Goal: Task Accomplishment & Management: Manage account settings

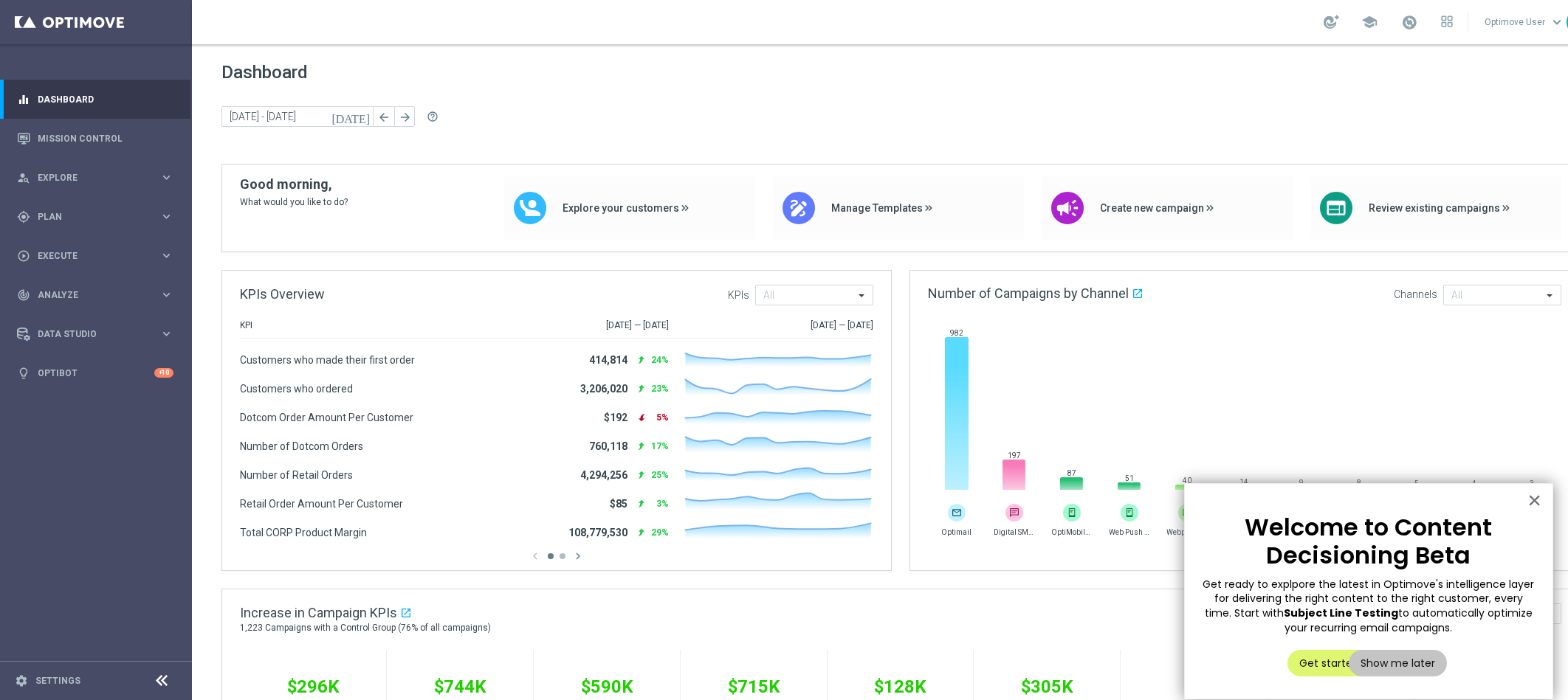
click at [38, 691] on footer "settings Settings" at bounding box center [96, 680] width 192 height 39
click at [42, 682] on link "Settings" at bounding box center [58, 681] width 45 height 9
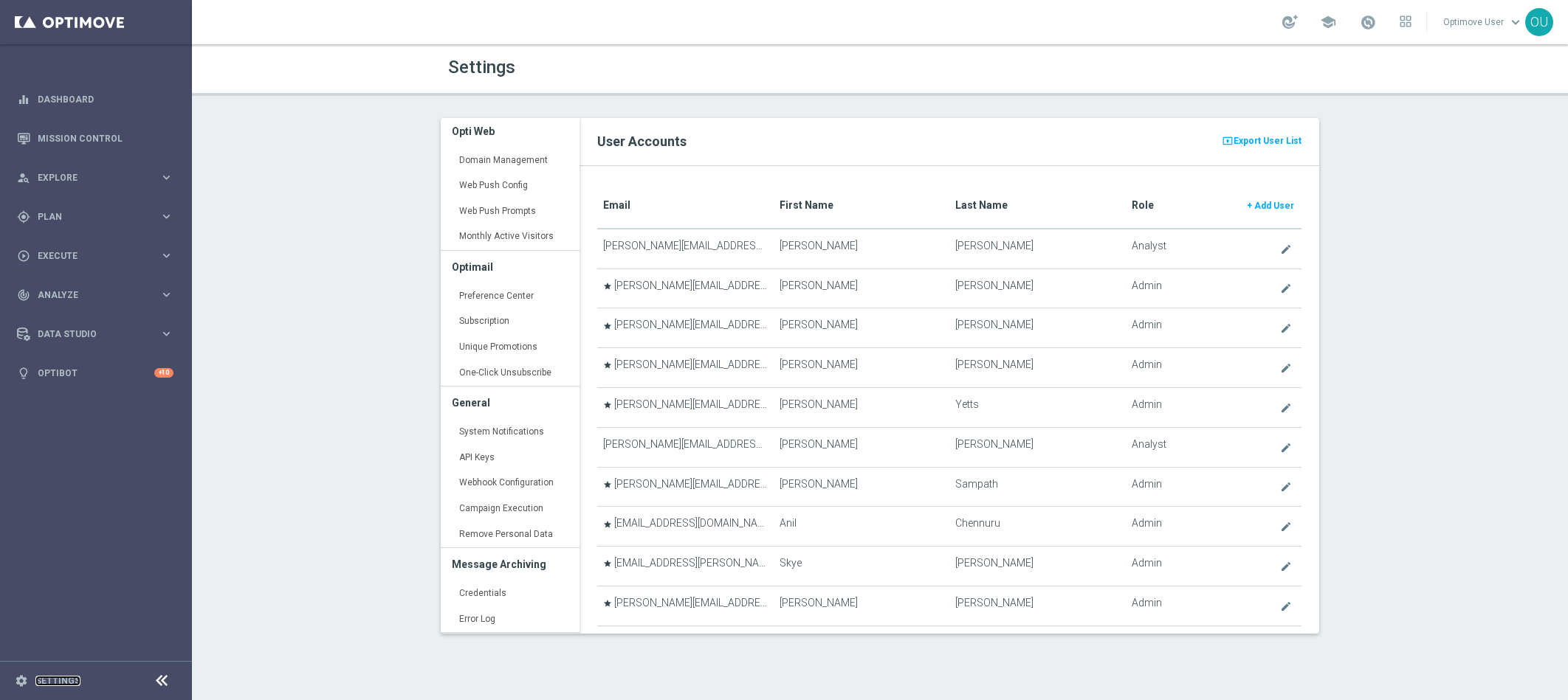
scroll to position [373, 0]
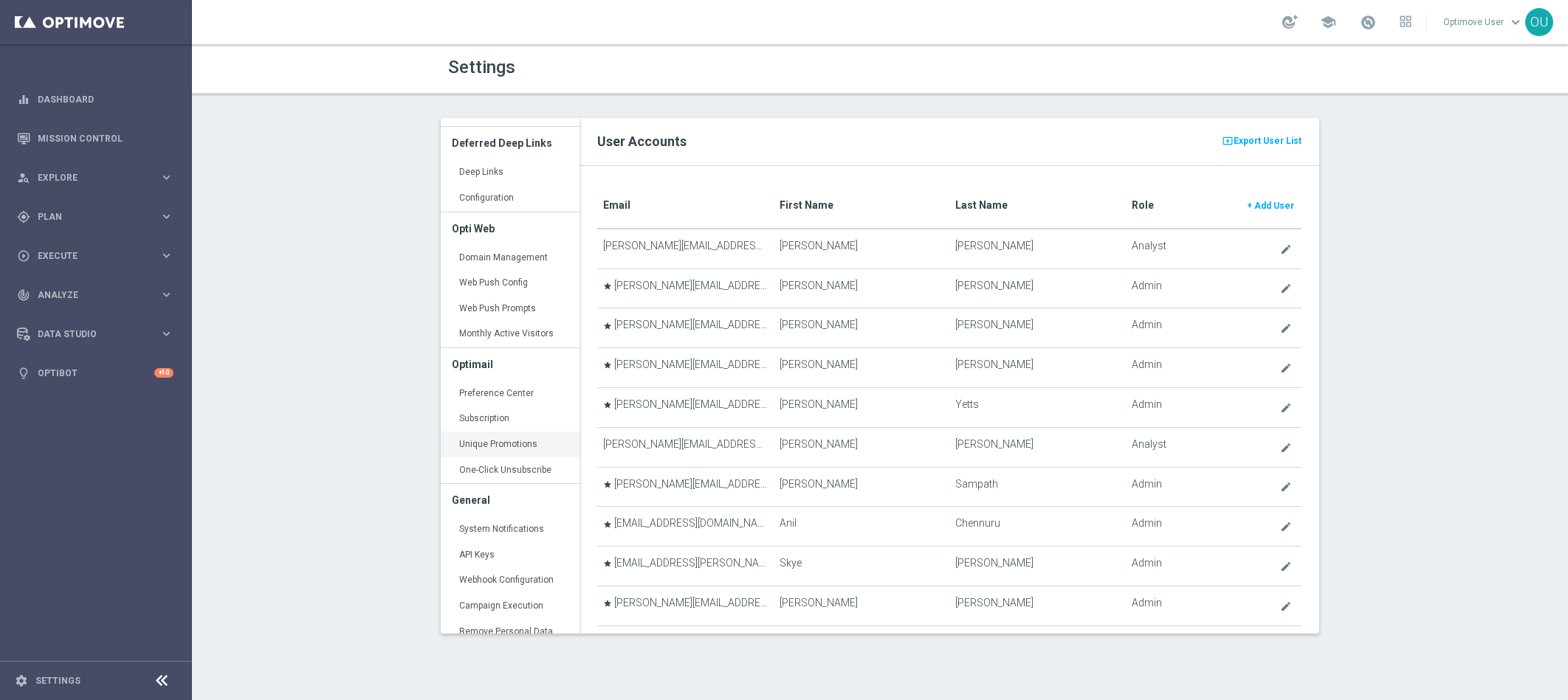
click at [509, 447] on link "Unique Promotions keyboard_arrow_right" at bounding box center [510, 445] width 139 height 27
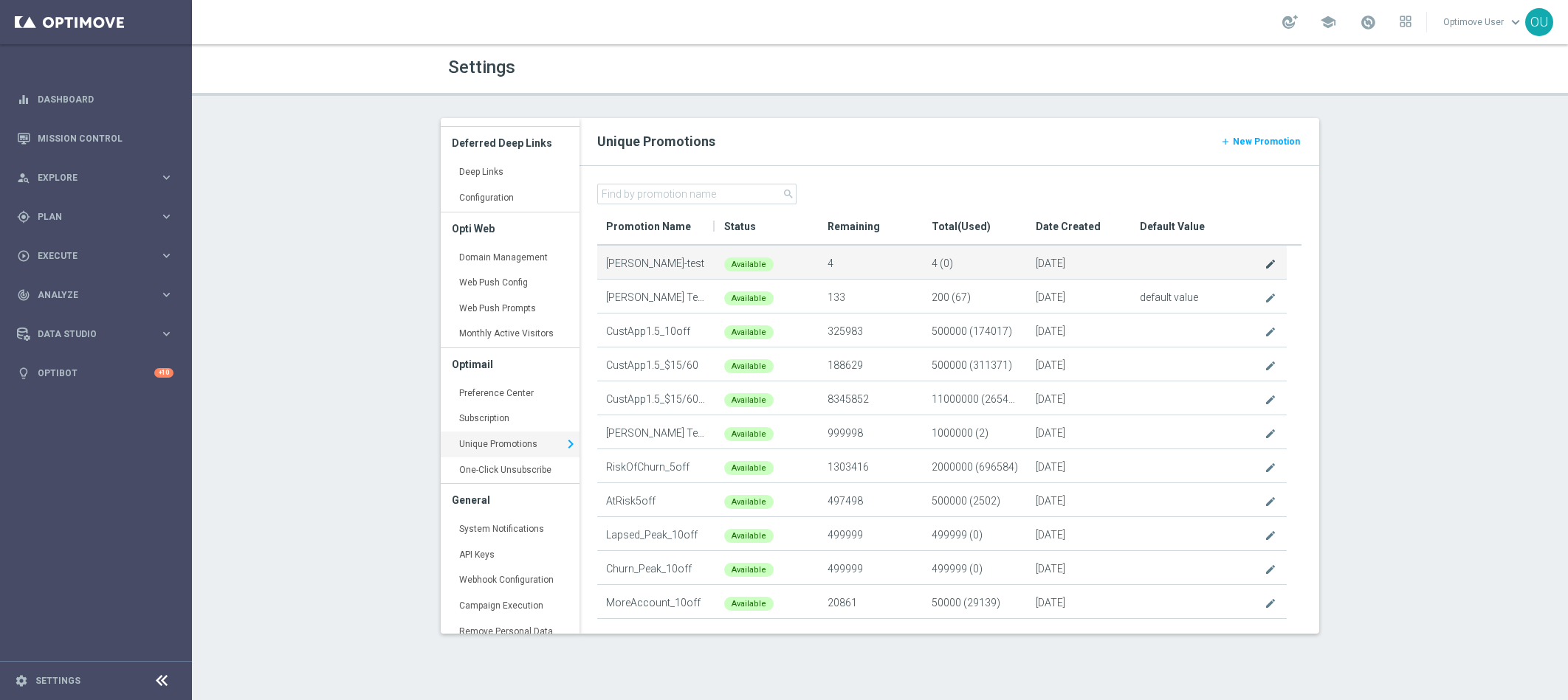
click at [1268, 259] on icon "edit" at bounding box center [1270, 264] width 12 height 12
